Goal: Check status: Check status

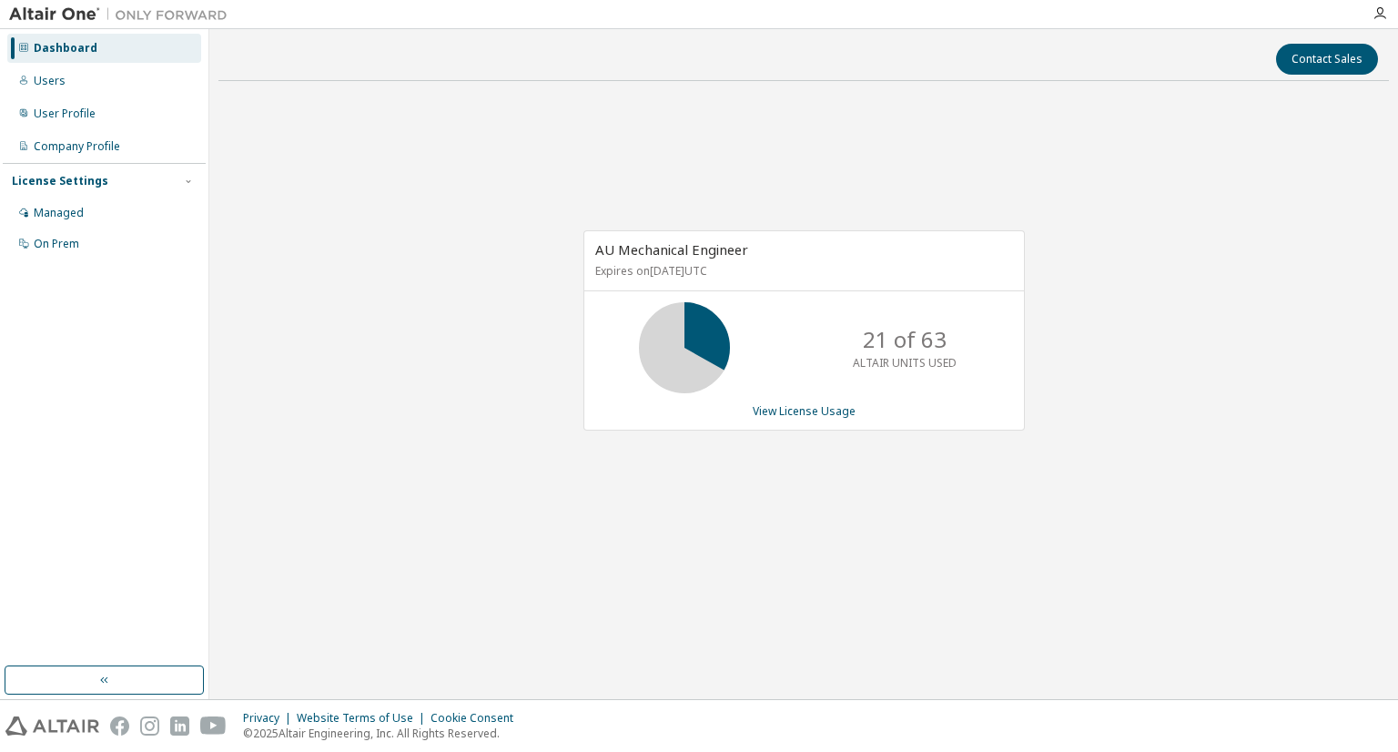
click at [824, 419] on div "AU Mechanical Engineer Expires on [DATE] UTC 21 of 63 ALTAIR UNITS USED View Li…" at bounding box center [803, 329] width 441 height 199
click at [823, 414] on link "View License Usage" at bounding box center [803, 410] width 103 height 15
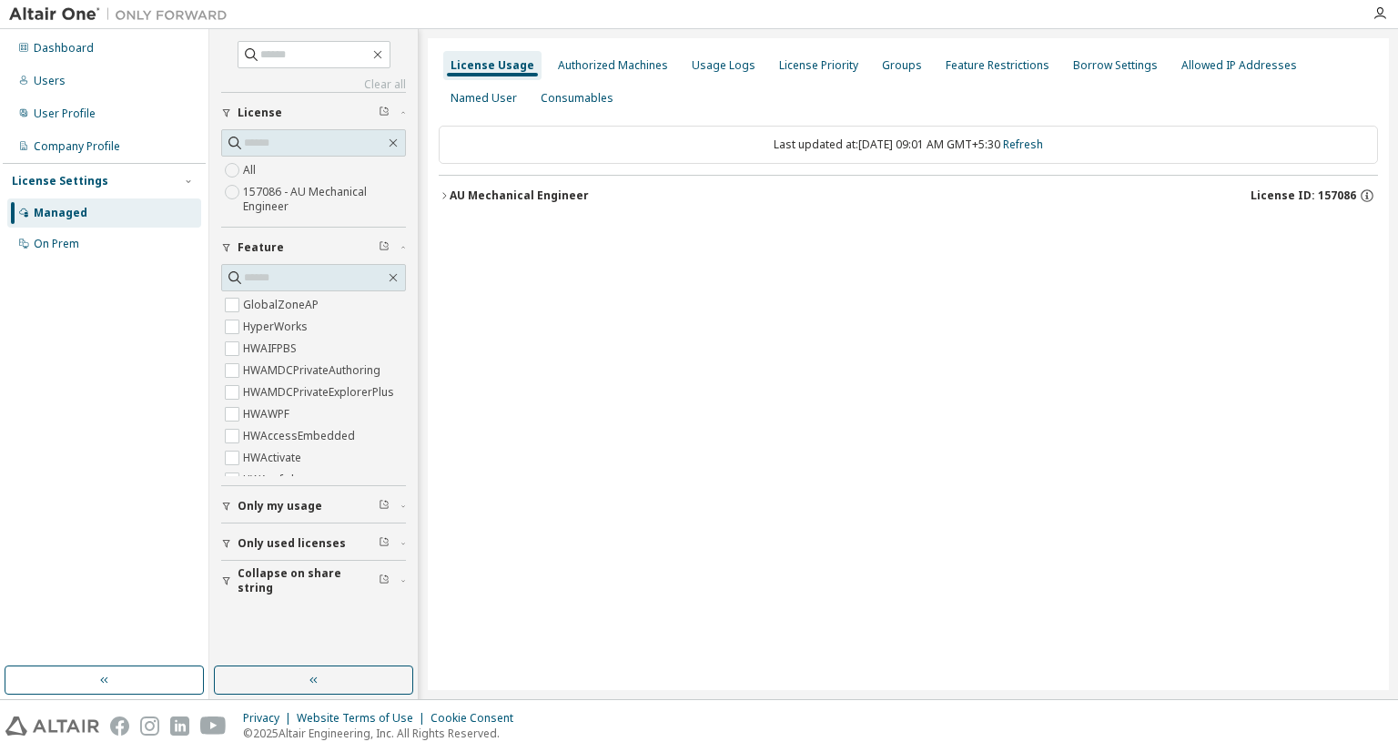
click at [533, 195] on div "AU Mechanical Engineer" at bounding box center [518, 195] width 139 height 15
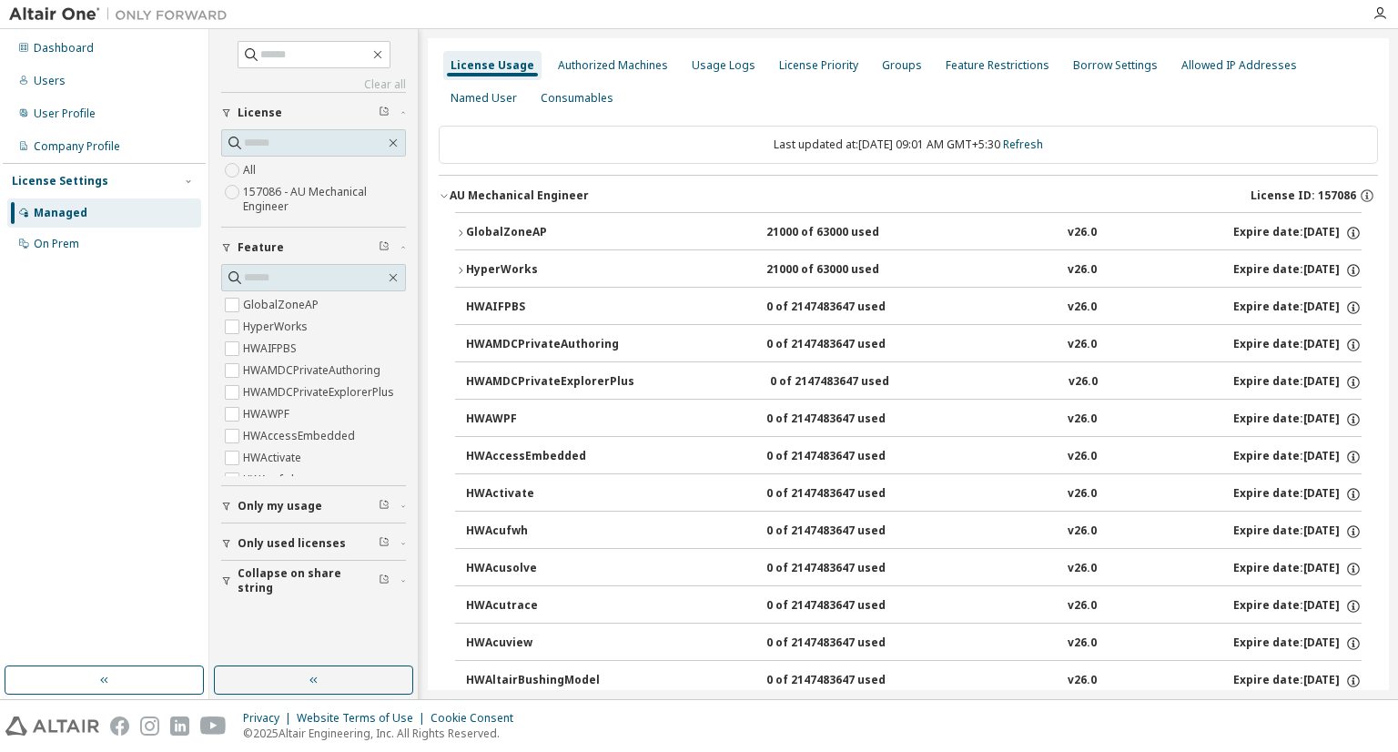
click at [535, 234] on div "GlobalZoneAP" at bounding box center [548, 233] width 164 height 16
